Goal: Find specific page/section: Find specific page/section

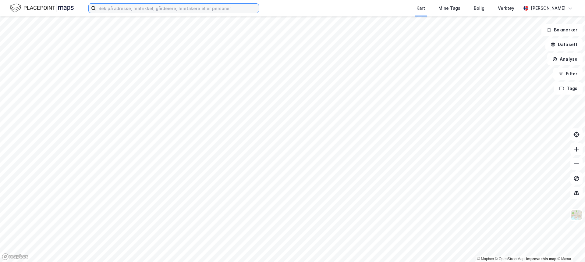
click at [168, 8] on input at bounding box center [177, 8] width 163 height 9
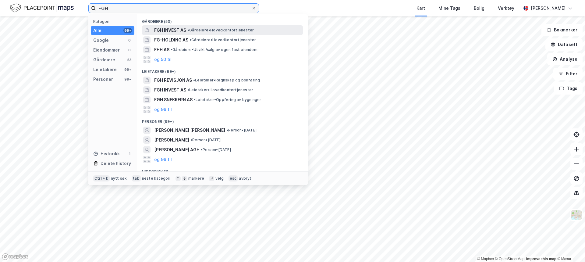
type input "FGH"
click at [172, 27] on span "FGH INVEST AS" at bounding box center [170, 30] width 32 height 7
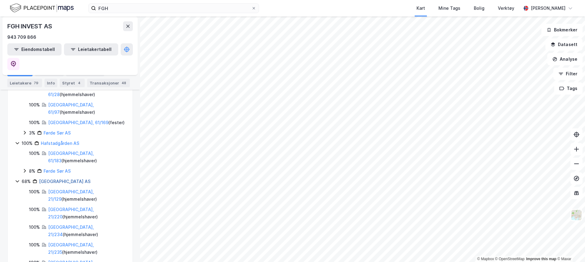
scroll to position [158, 0]
